Goal: Task Accomplishment & Management: Use online tool/utility

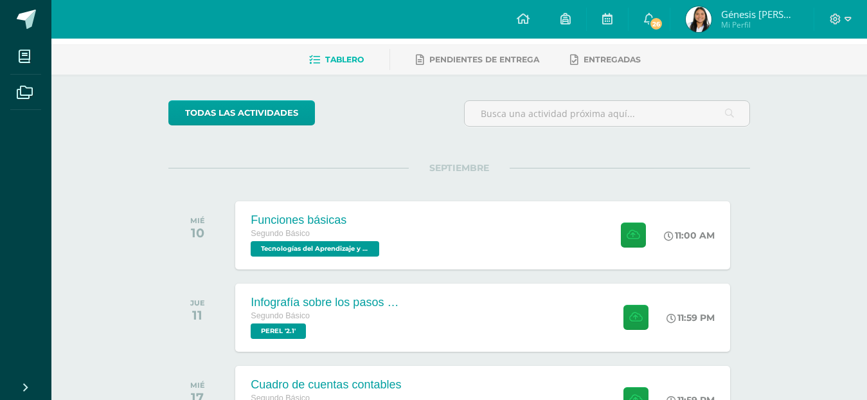
scroll to position [86, 0]
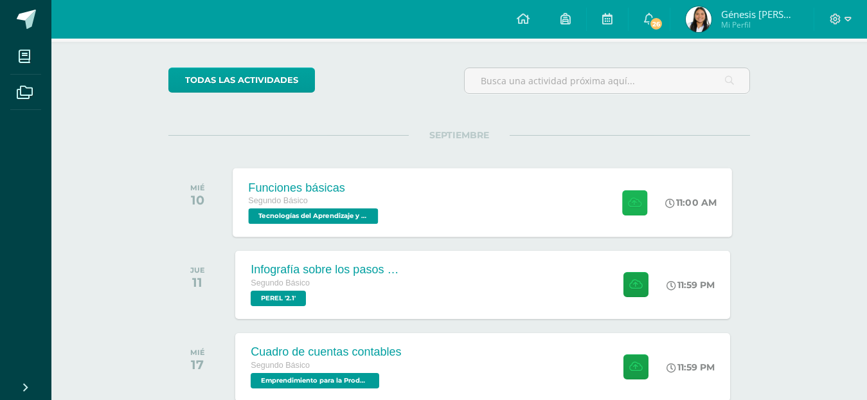
click at [632, 200] on icon at bounding box center [635, 202] width 14 height 11
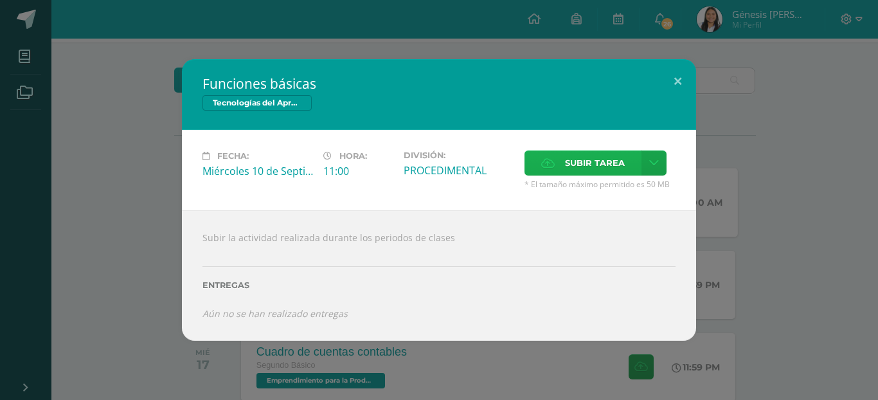
click at [607, 160] on span "Subir tarea" at bounding box center [595, 163] width 60 height 24
click at [0, 0] on input "Subir tarea" at bounding box center [0, 0] width 0 height 0
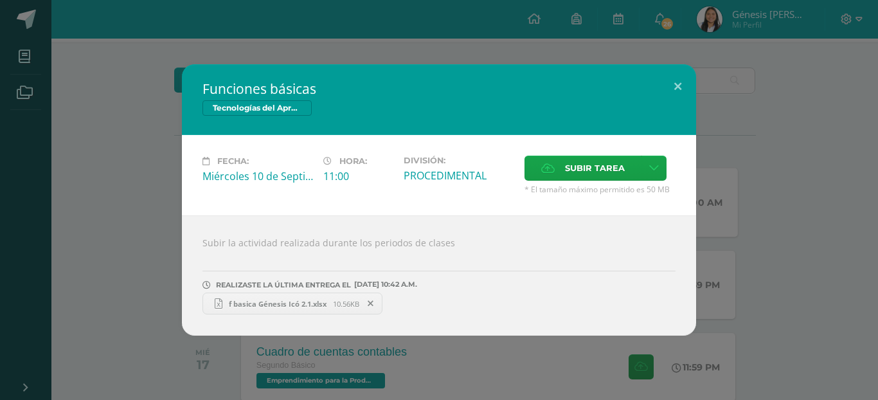
click at [242, 302] on span "f basica Génesis Icó 2.1.xlsx" at bounding box center [277, 304] width 111 height 10
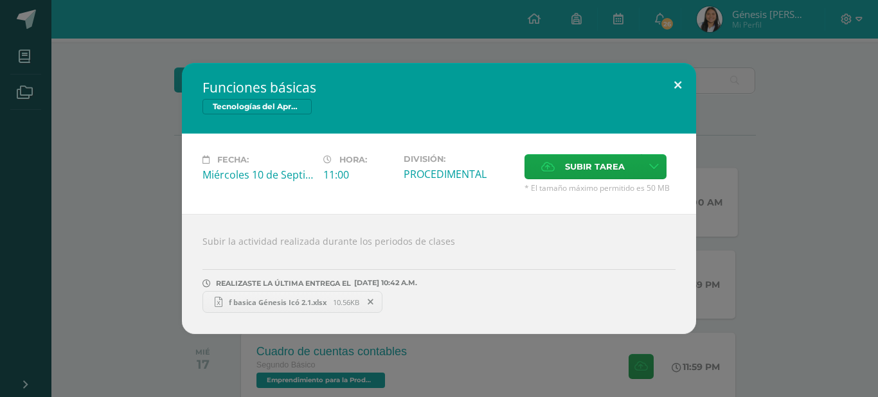
click at [679, 68] on button at bounding box center [678, 85] width 37 height 44
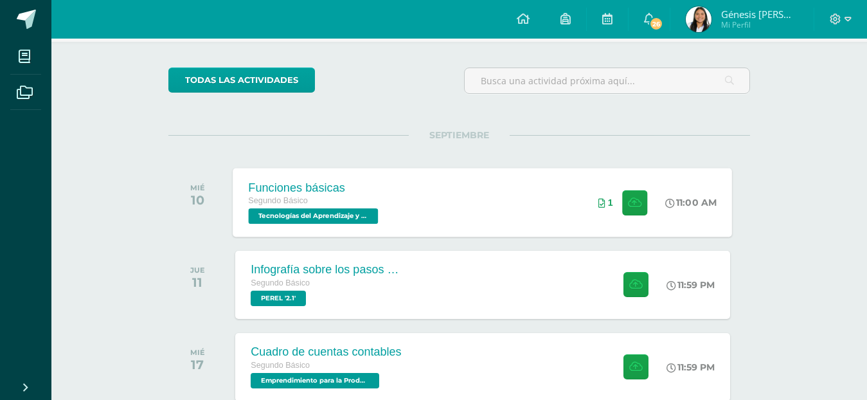
click at [826, 18] on div at bounding box center [841, 19] width 53 height 39
click at [844, 15] on span at bounding box center [841, 19] width 22 height 14
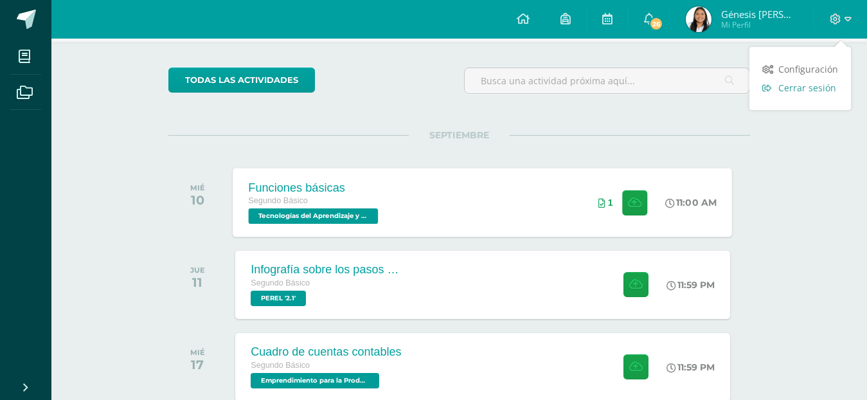
click at [808, 87] on span "Cerrar sesión" at bounding box center [808, 88] width 58 height 12
